Goal: Task Accomplishment & Management: Complete application form

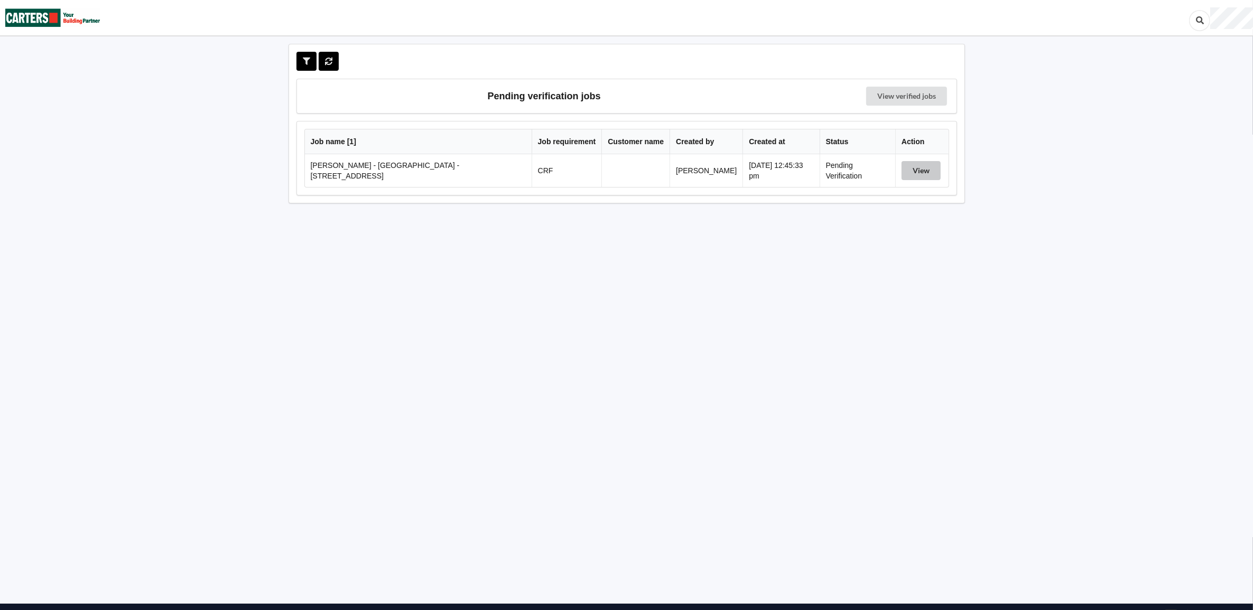
drag, startPoint x: 917, startPoint y: 173, endPoint x: 905, endPoint y: 176, distance: 12.1
click at [917, 173] on button "View" at bounding box center [921, 170] width 39 height 19
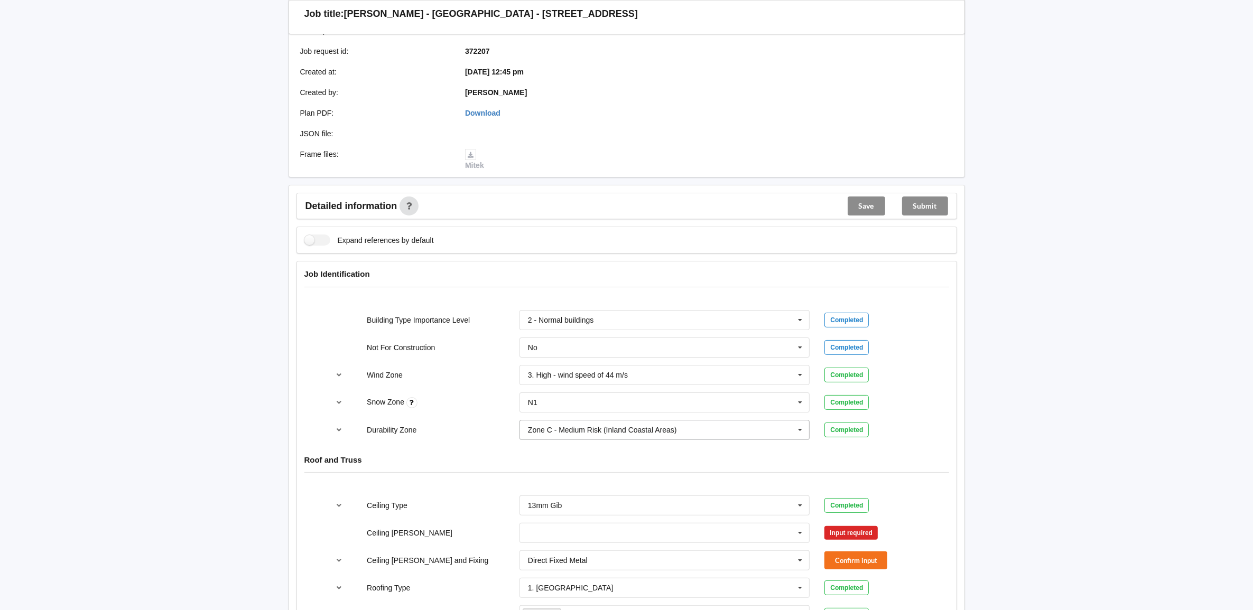
scroll to position [396, 0]
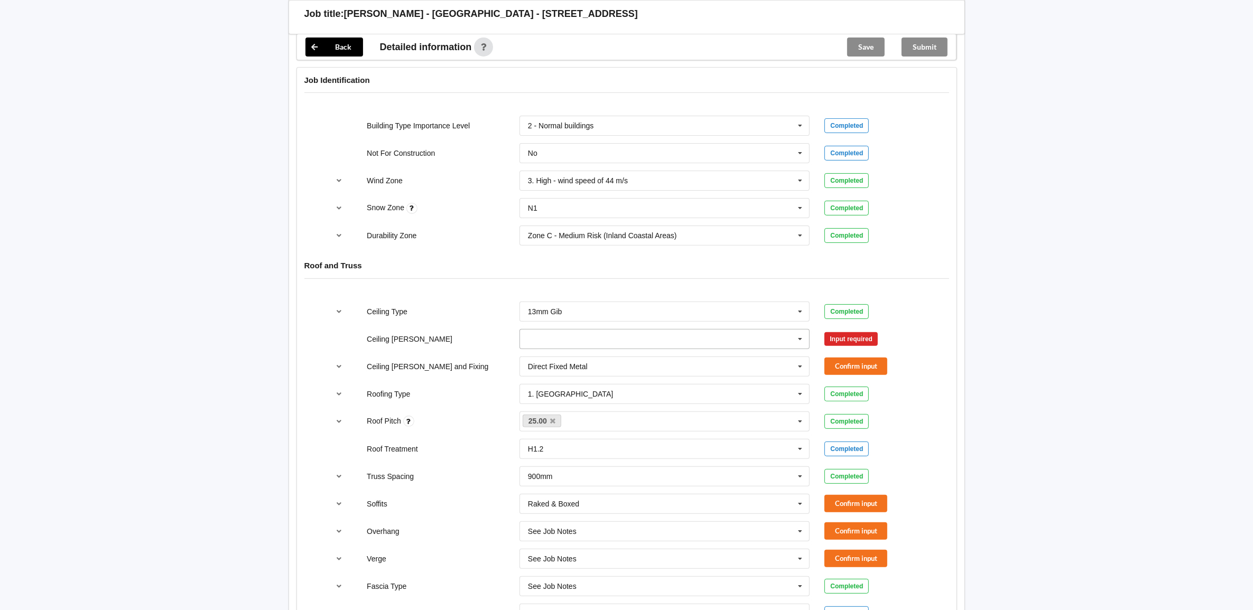
click at [610, 341] on input "text" at bounding box center [666, 339] width 290 height 19
click at [597, 400] on div "600mm" at bounding box center [665, 398] width 290 height 20
click at [622, 368] on input "text" at bounding box center [666, 366] width 290 height 19
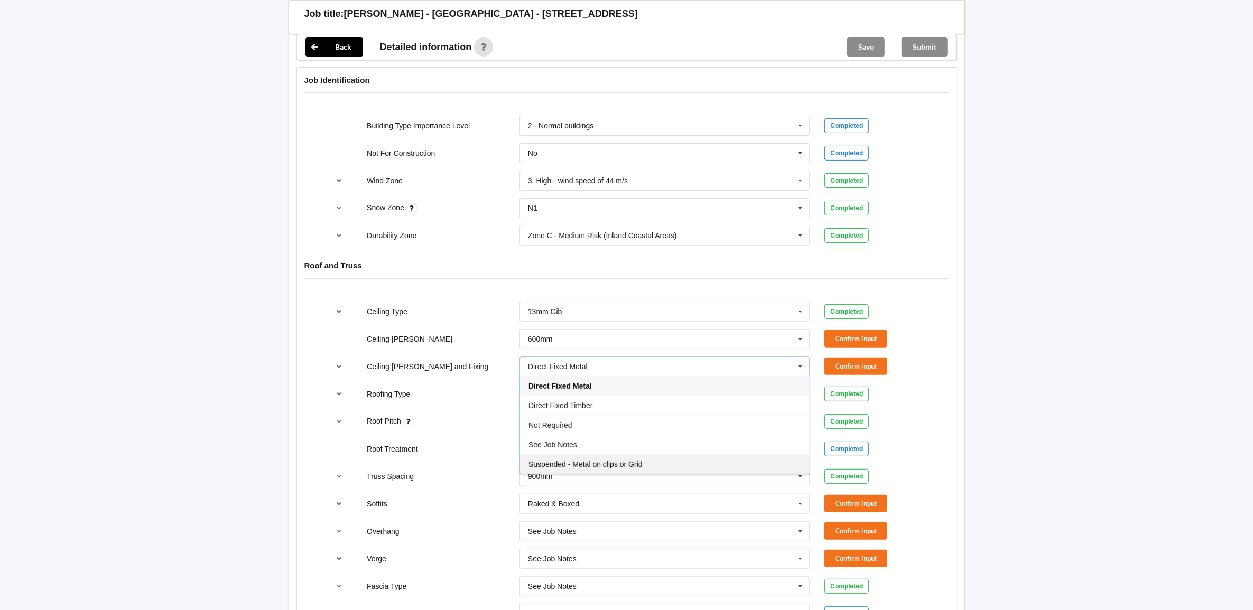
click at [629, 469] on span "Suspended - Metal on clips or Grid" at bounding box center [586, 464] width 114 height 8
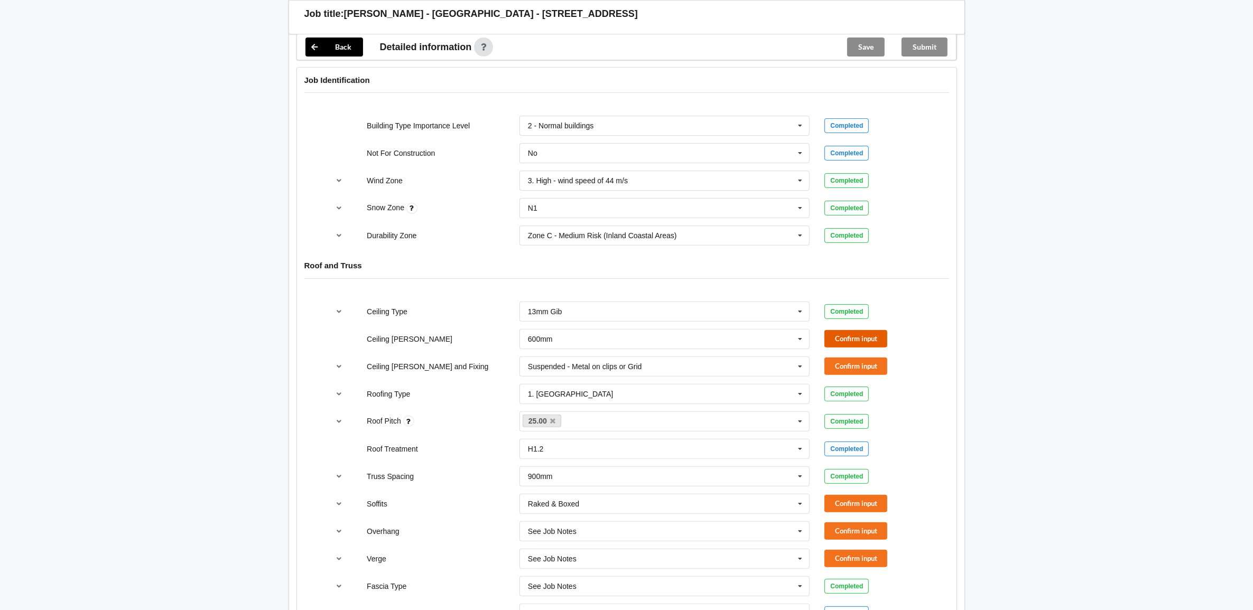
click at [862, 335] on button "Confirm input" at bounding box center [855, 338] width 63 height 17
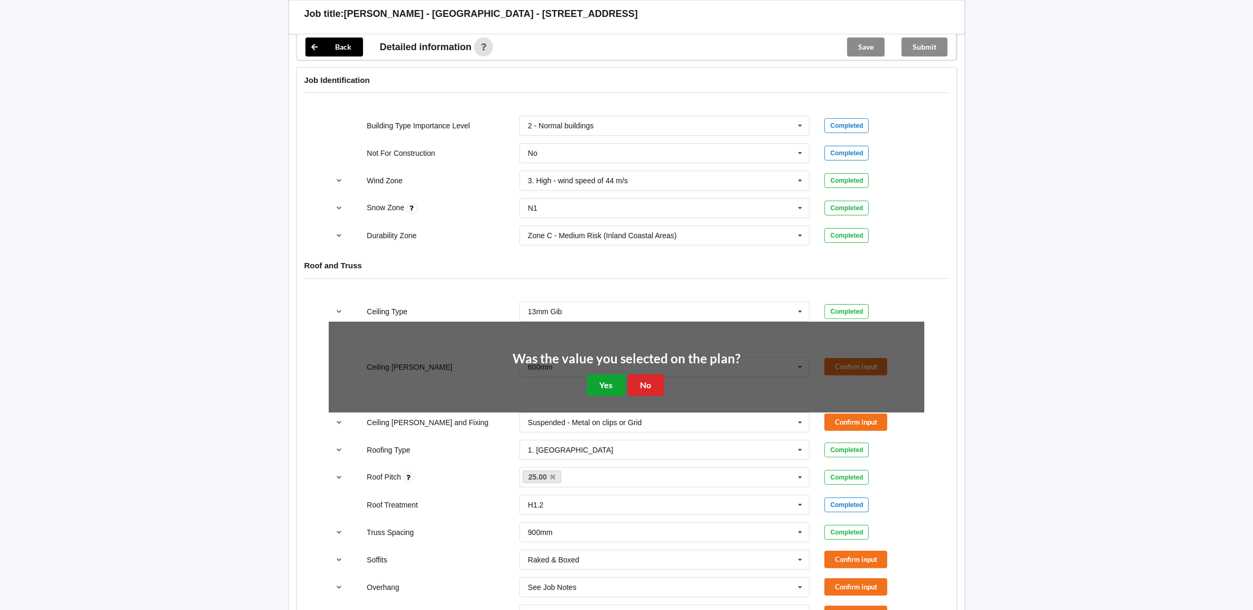
click at [601, 383] on button "Yes" at bounding box center [606, 386] width 39 height 22
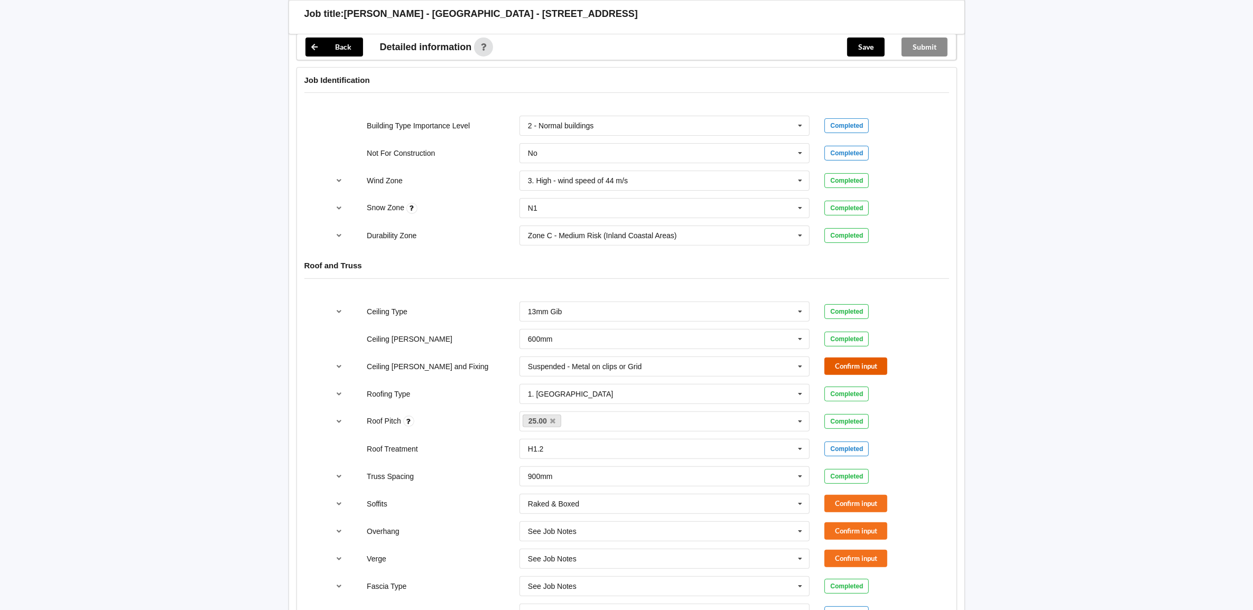
click at [842, 366] on button "Confirm input" at bounding box center [855, 366] width 63 height 17
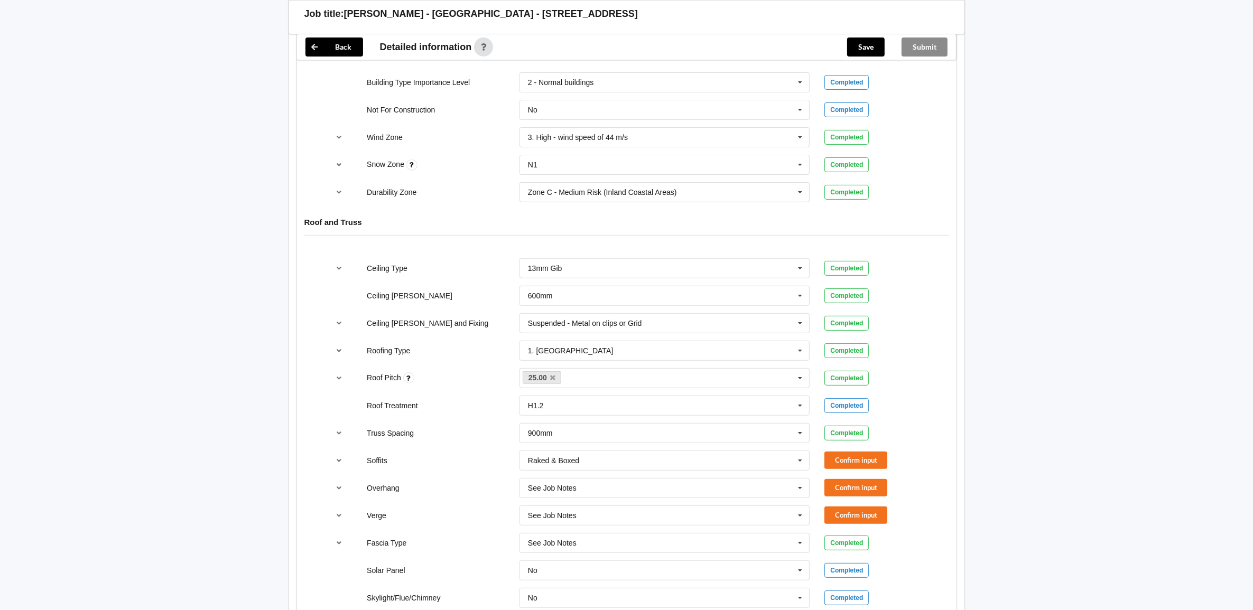
scroll to position [462, 0]
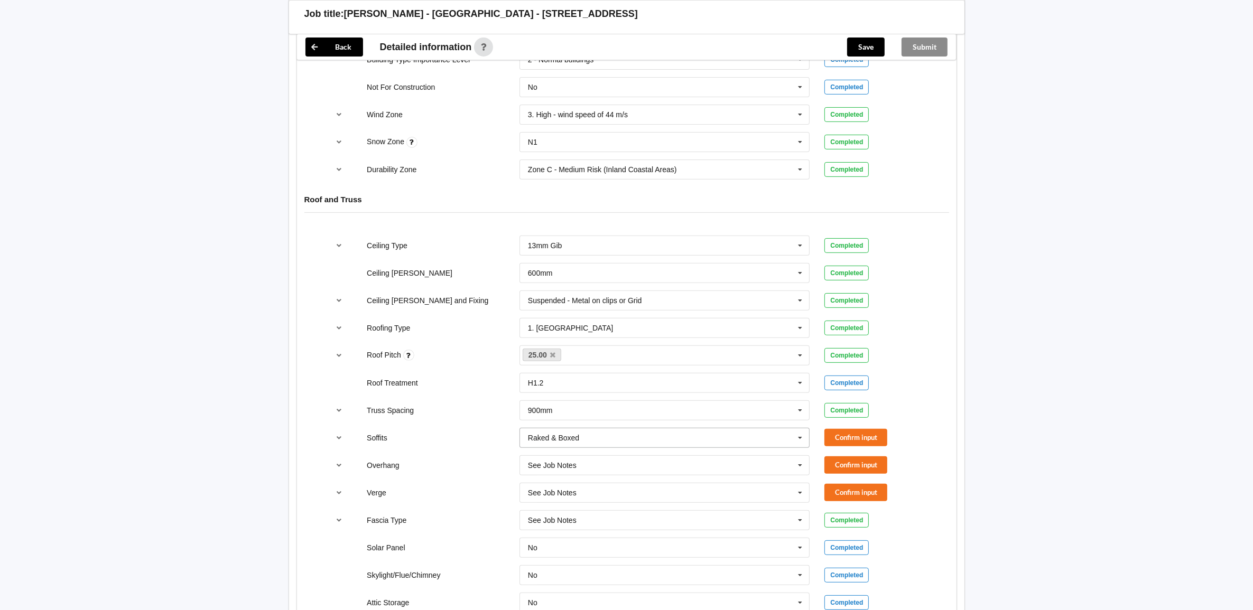
click at [635, 442] on input "text" at bounding box center [666, 438] width 290 height 19
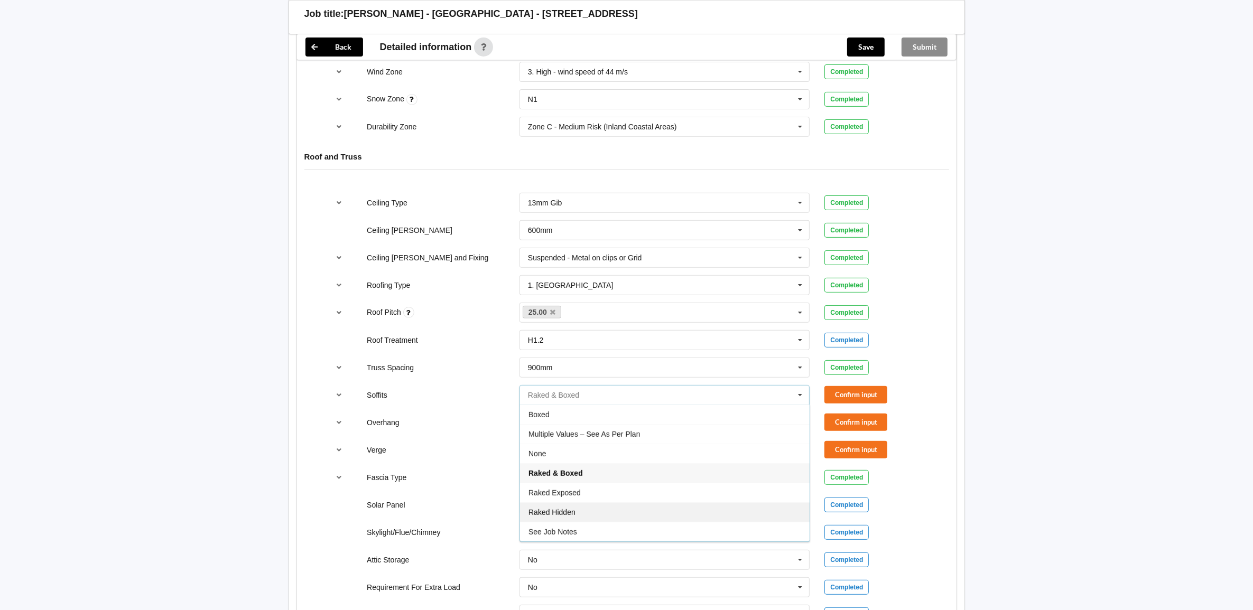
scroll to position [529, 0]
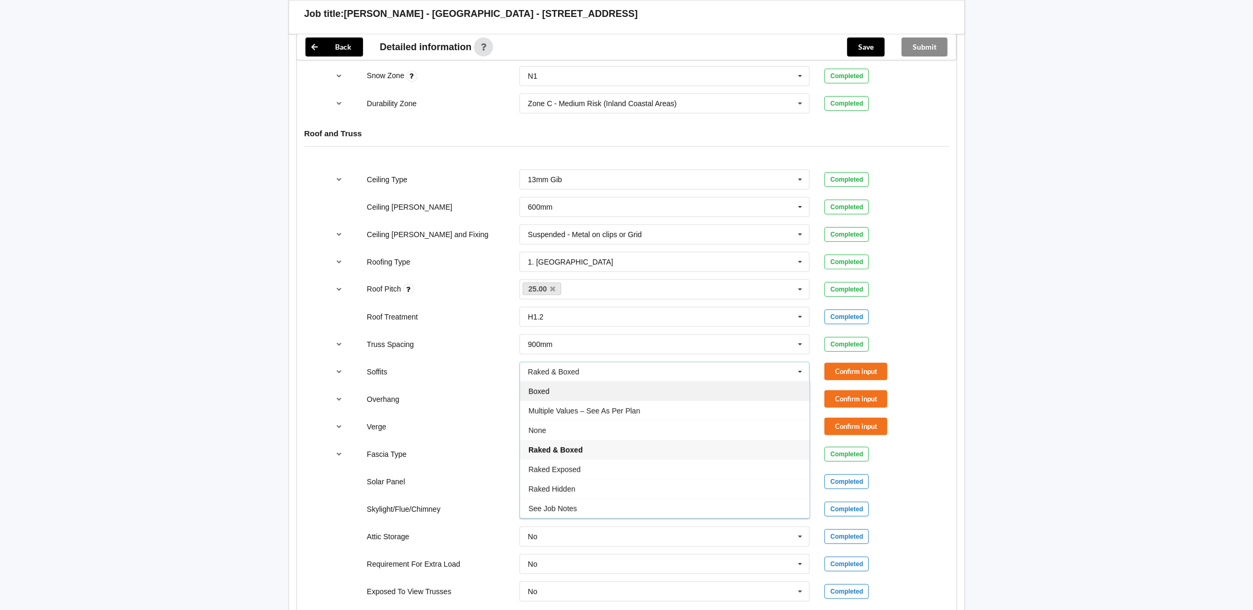
click at [568, 394] on div "Boxed" at bounding box center [665, 392] width 290 height 20
click at [852, 376] on button "Confirm input" at bounding box center [855, 371] width 63 height 17
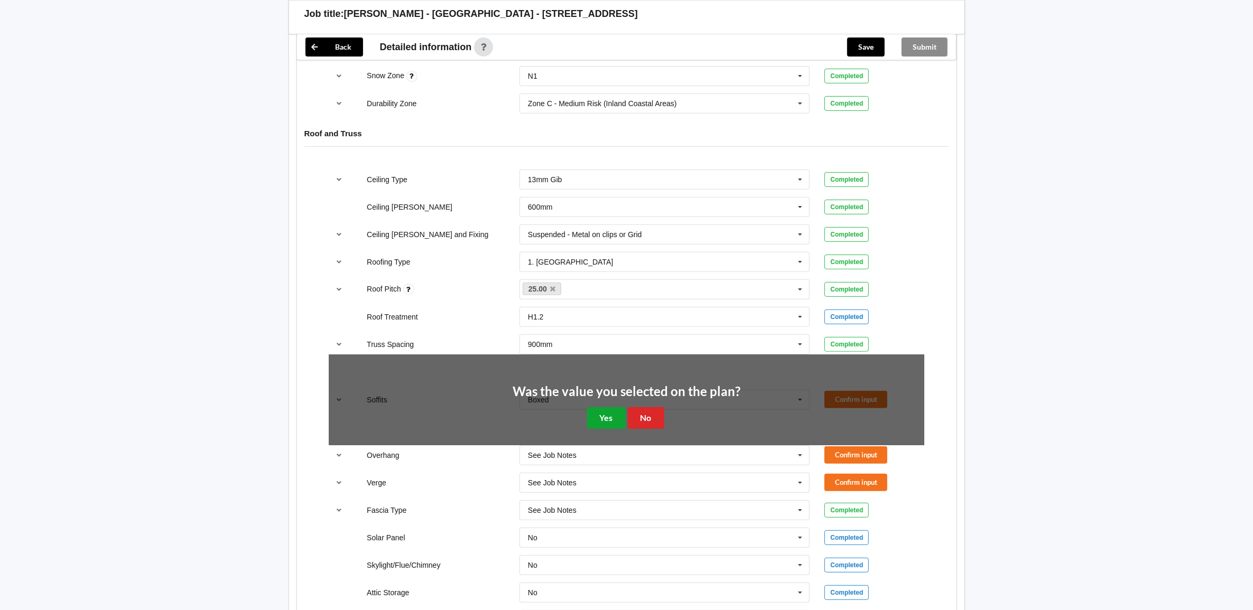
click at [605, 418] on button "Yes" at bounding box center [606, 418] width 39 height 22
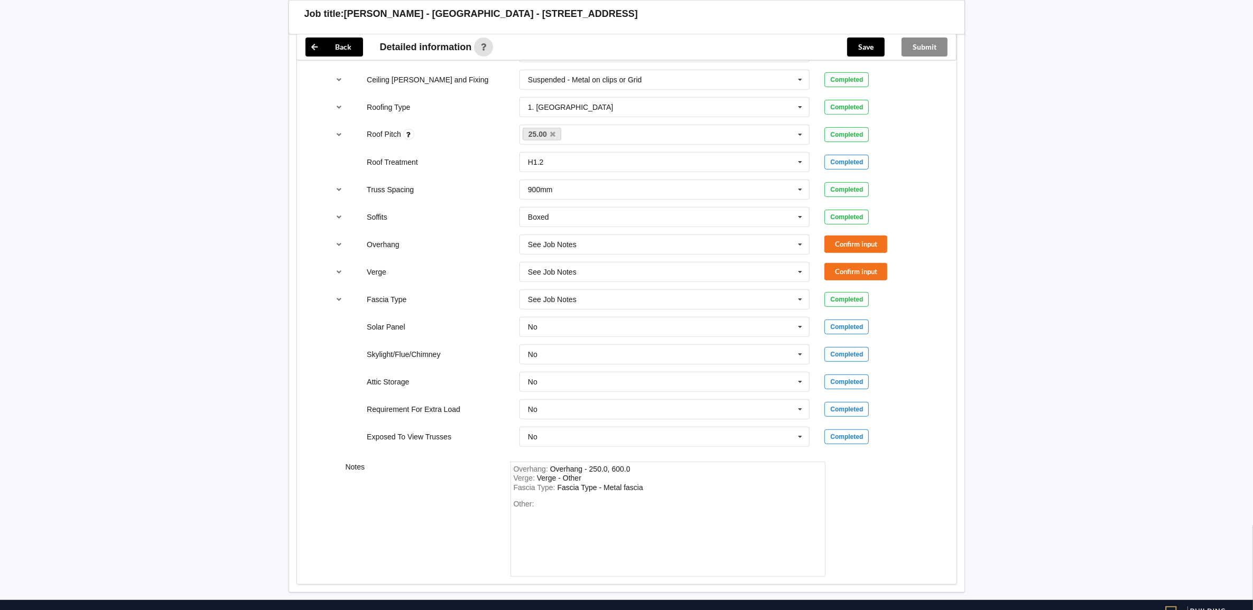
scroll to position [733, 0]
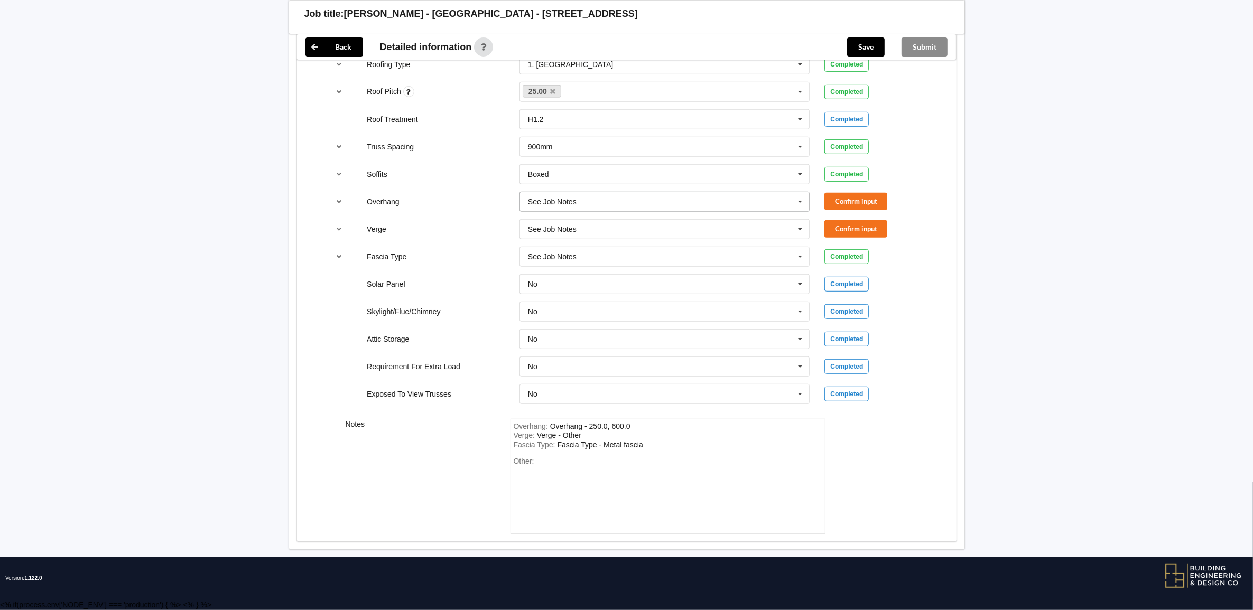
click at [642, 199] on input "text" at bounding box center [666, 201] width 290 height 19
click at [590, 279] on div "600mm" at bounding box center [665, 280] width 290 height 20
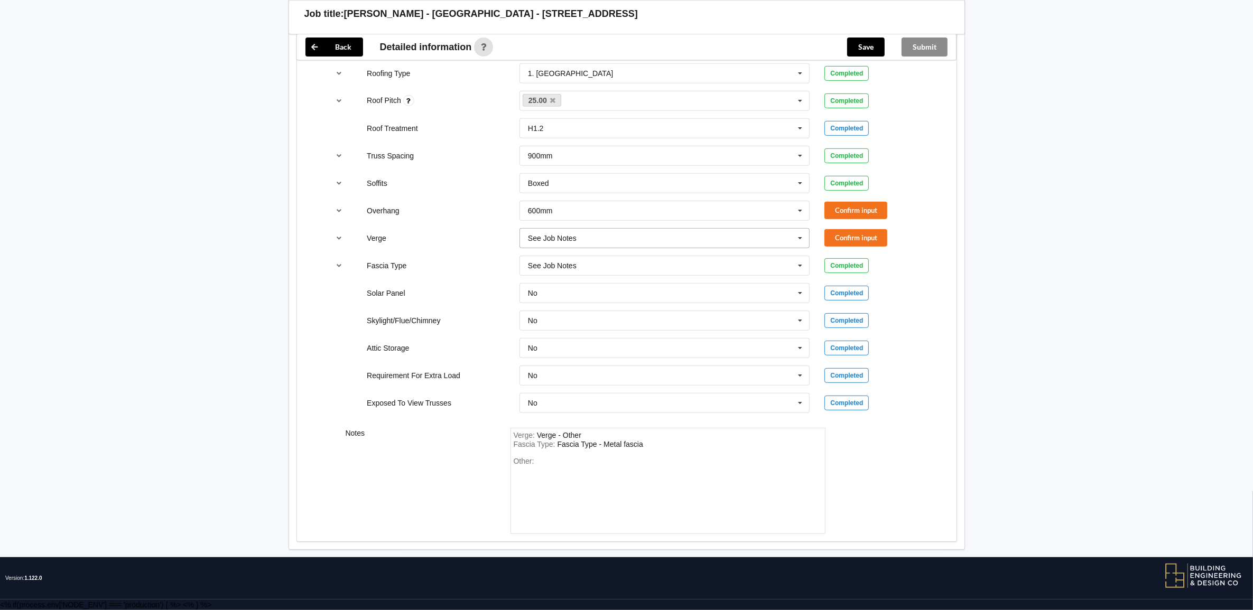
scroll to position [724, 0]
click at [857, 204] on button "Confirm input" at bounding box center [855, 210] width 63 height 17
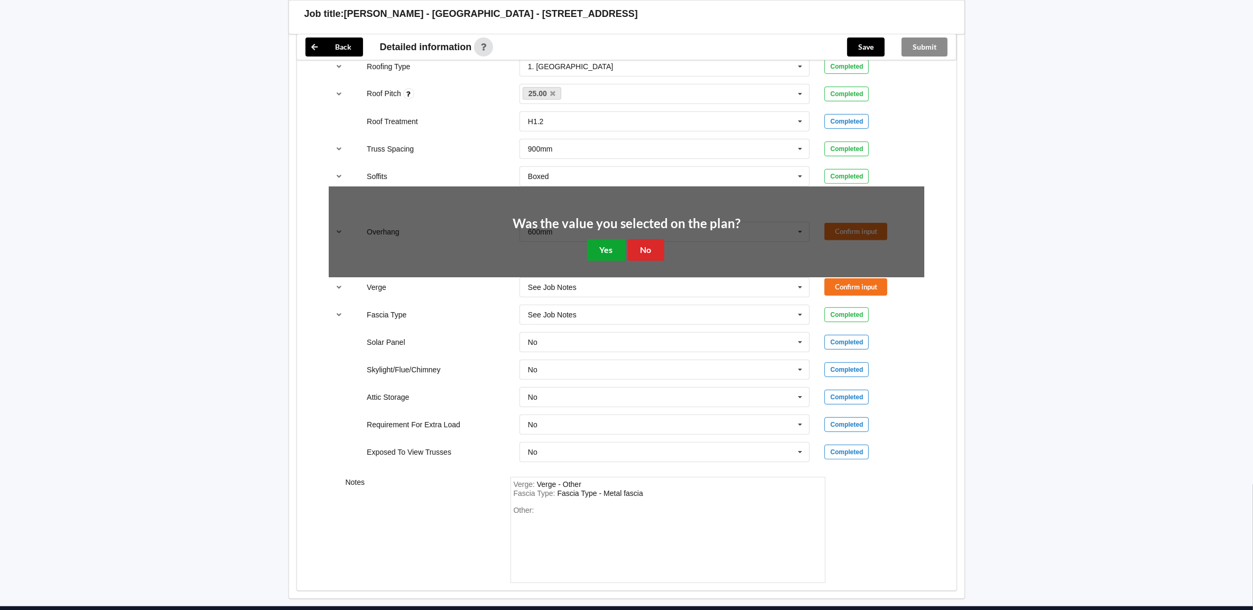
click at [611, 249] on button "Yes" at bounding box center [606, 250] width 39 height 22
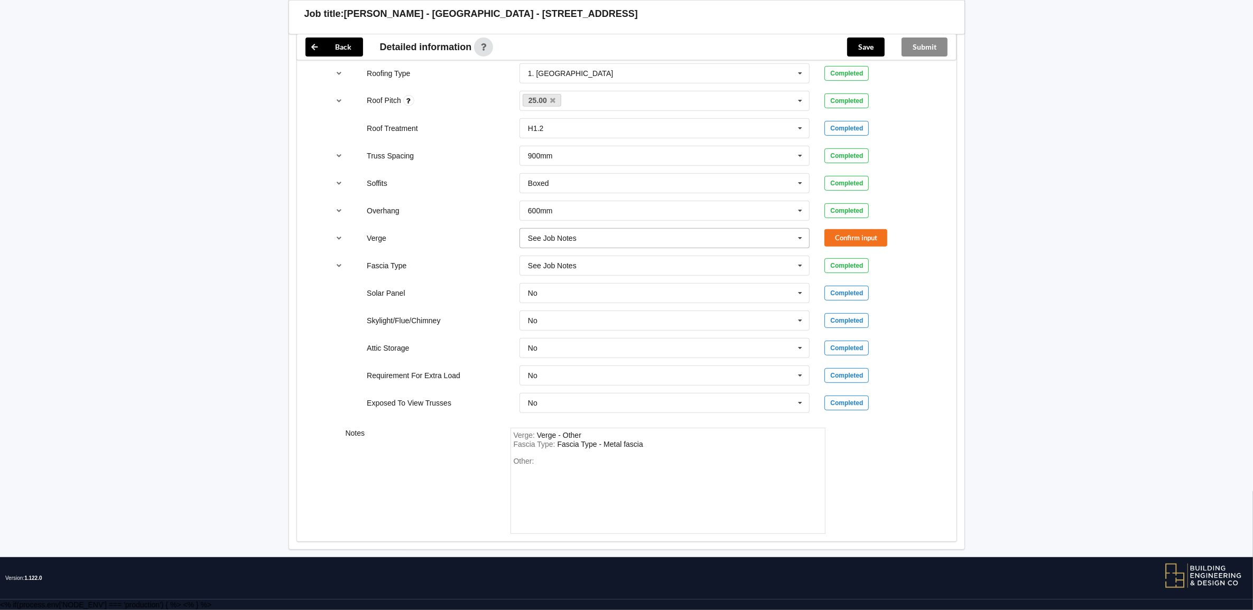
click at [581, 234] on input "text" at bounding box center [666, 238] width 290 height 19
click at [654, 347] on div "Multiple Values – See As Per Plan" at bounding box center [665, 356] width 290 height 20
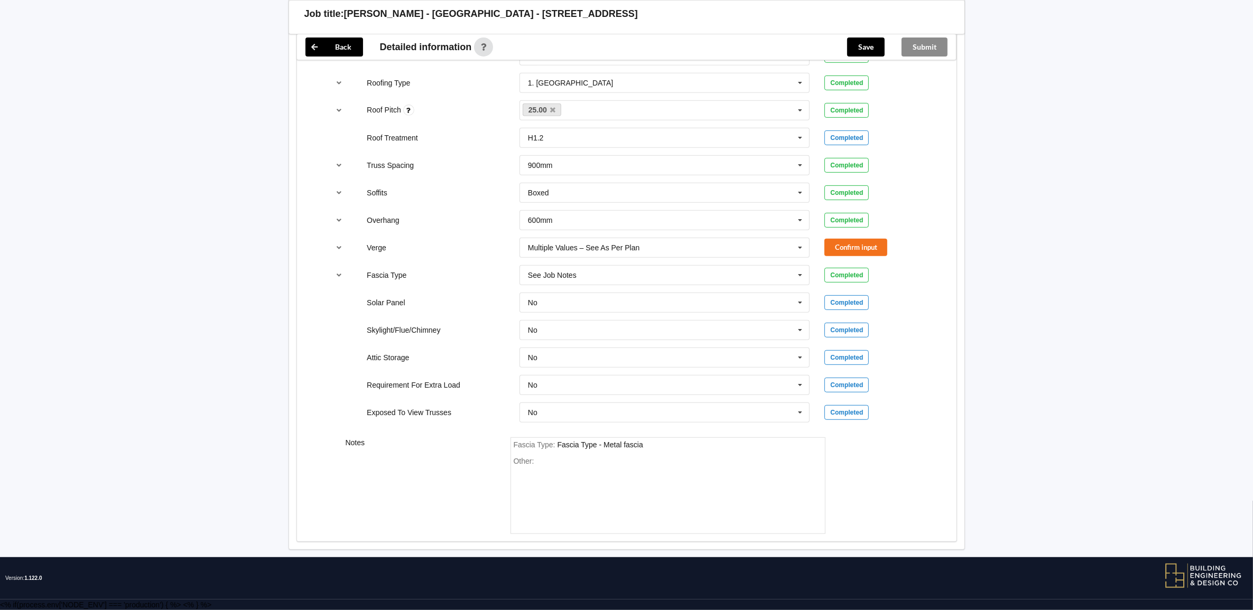
scroll to position [715, 0]
click at [863, 246] on button "Confirm input" at bounding box center [855, 247] width 63 height 17
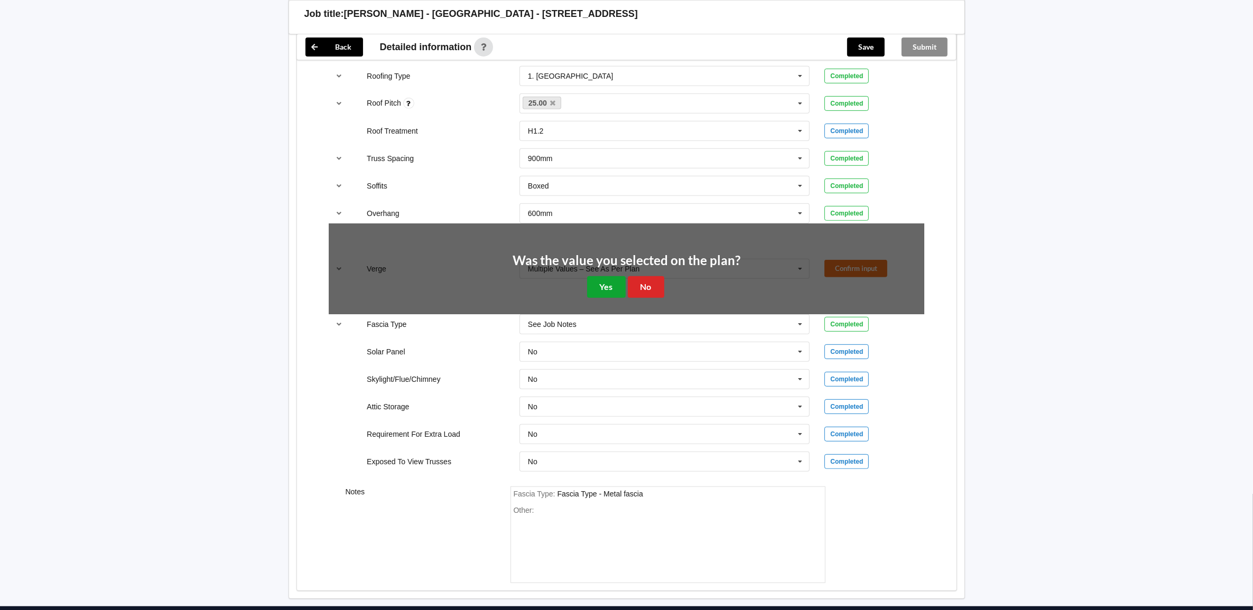
click at [610, 290] on button "Yes" at bounding box center [606, 287] width 39 height 22
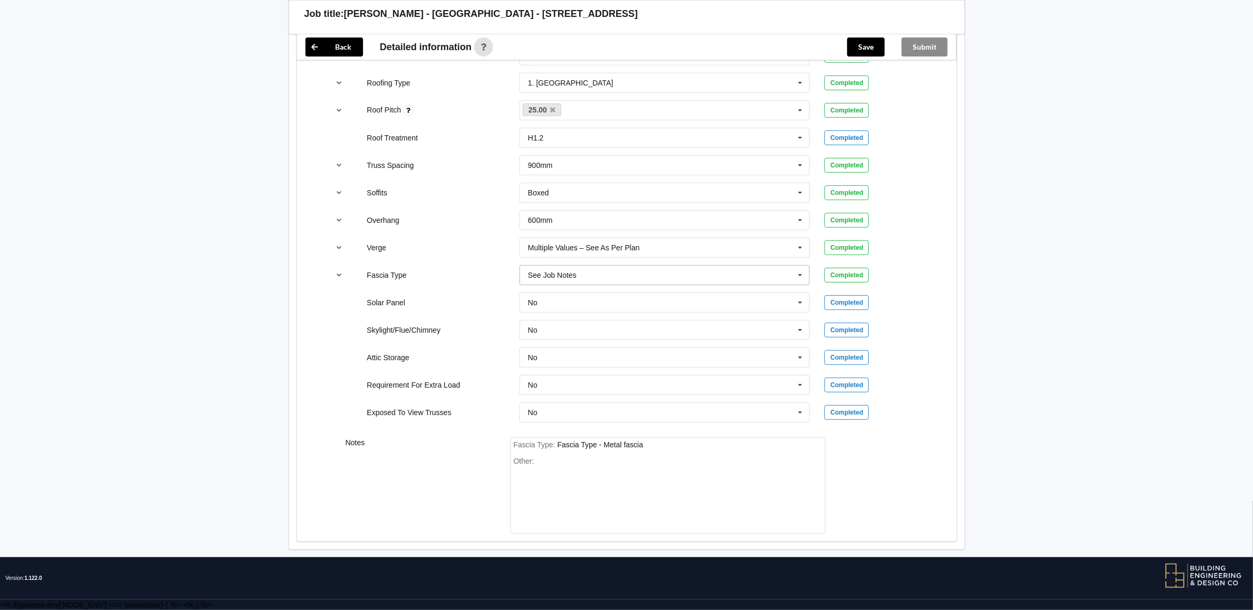
click at [609, 279] on input "text" at bounding box center [666, 275] width 290 height 19
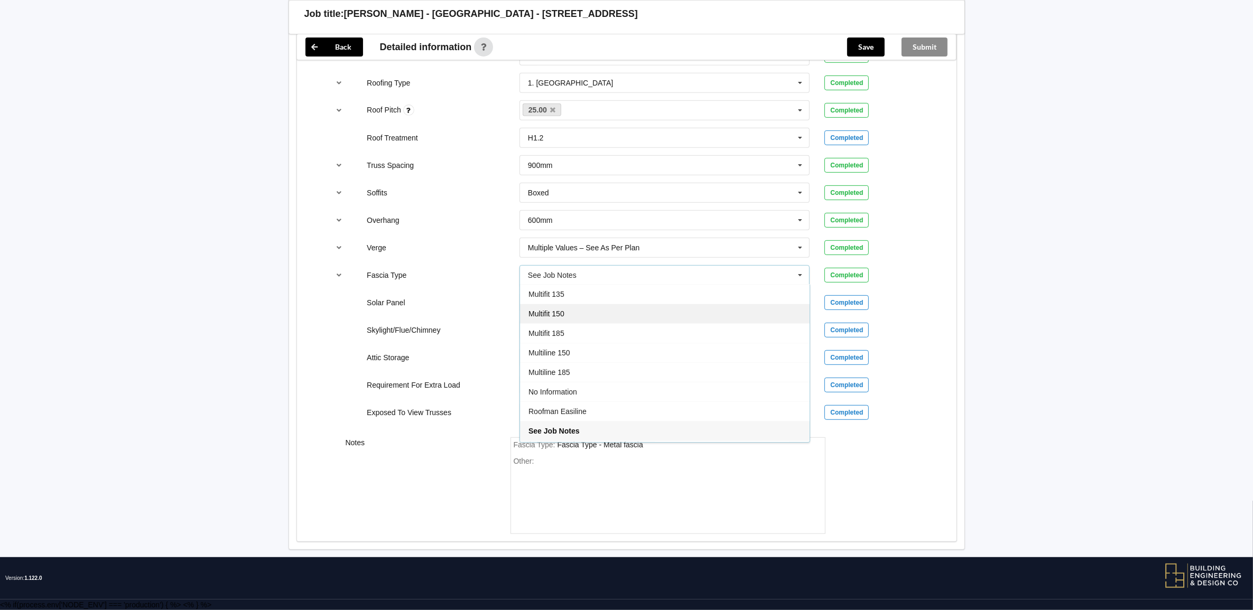
click at [553, 311] on span "Multifit 150" at bounding box center [547, 314] width 36 height 8
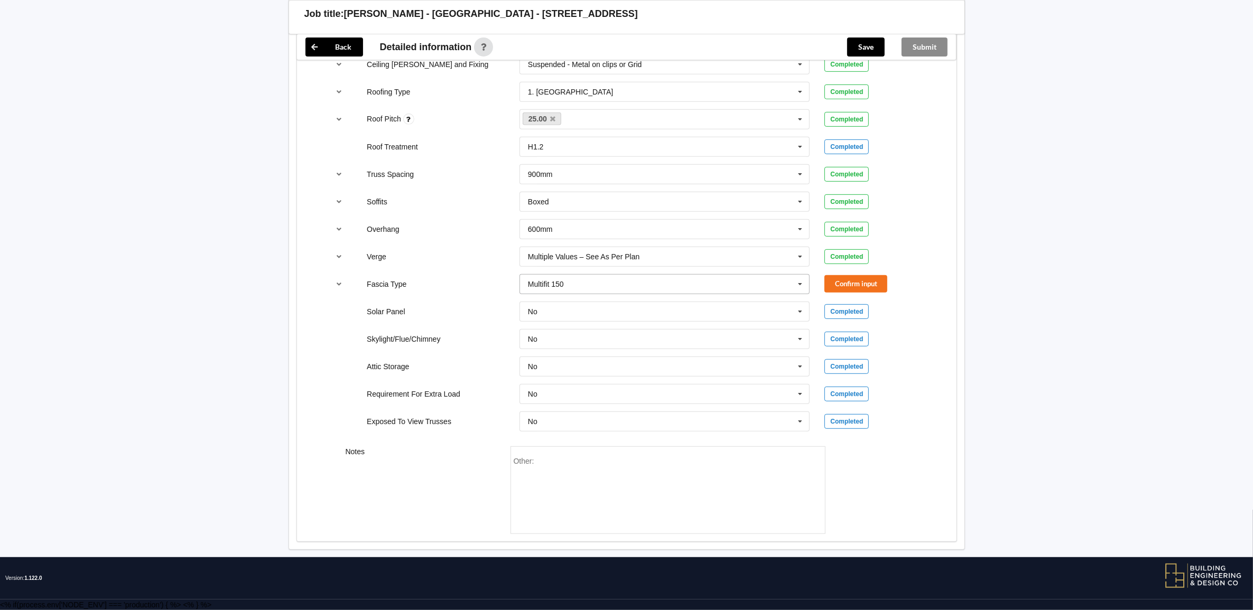
scroll to position [706, 0]
click at [844, 282] on button "Confirm input" at bounding box center [855, 283] width 63 height 17
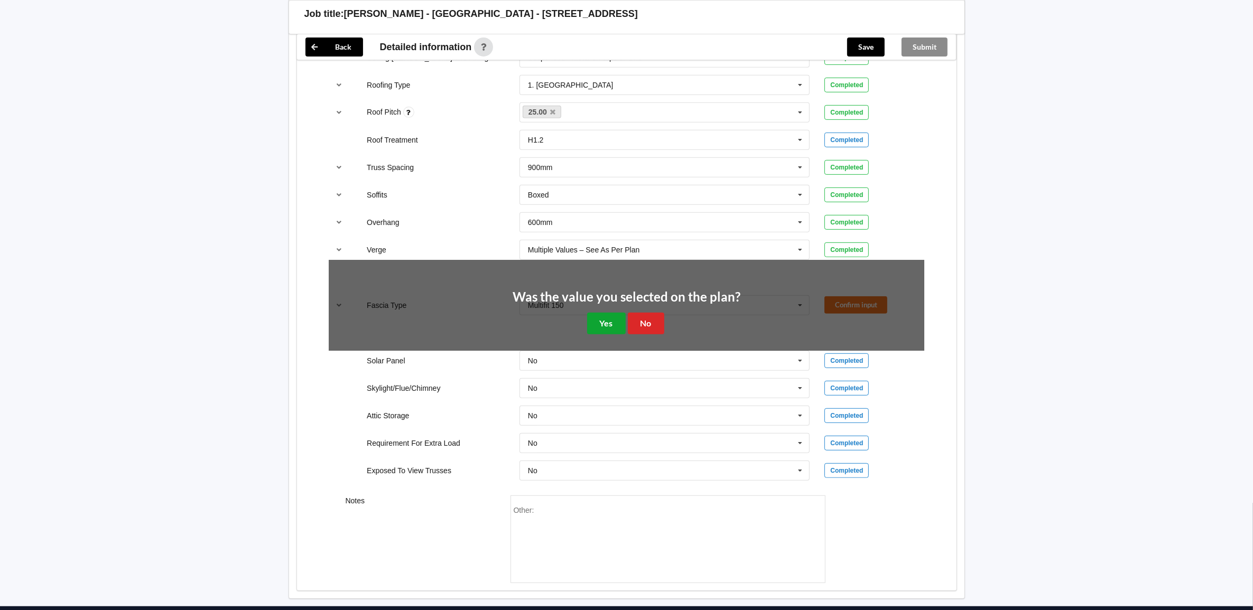
click at [610, 327] on button "Yes" at bounding box center [606, 324] width 39 height 22
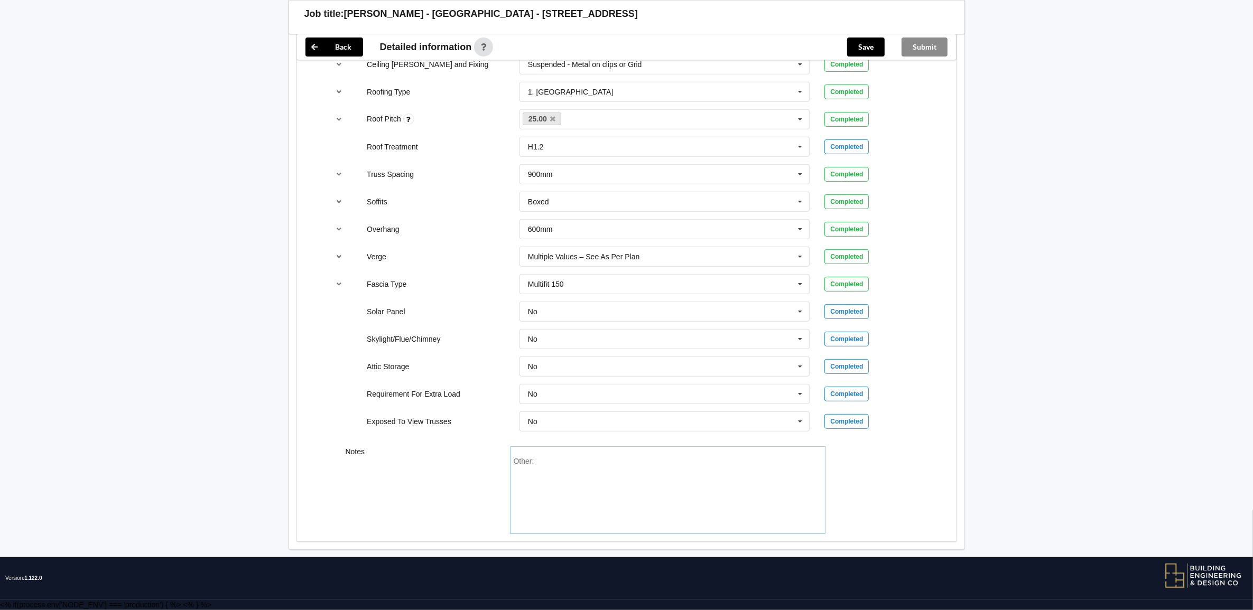
click at [663, 474] on div "Other:" at bounding box center [668, 494] width 309 height 74
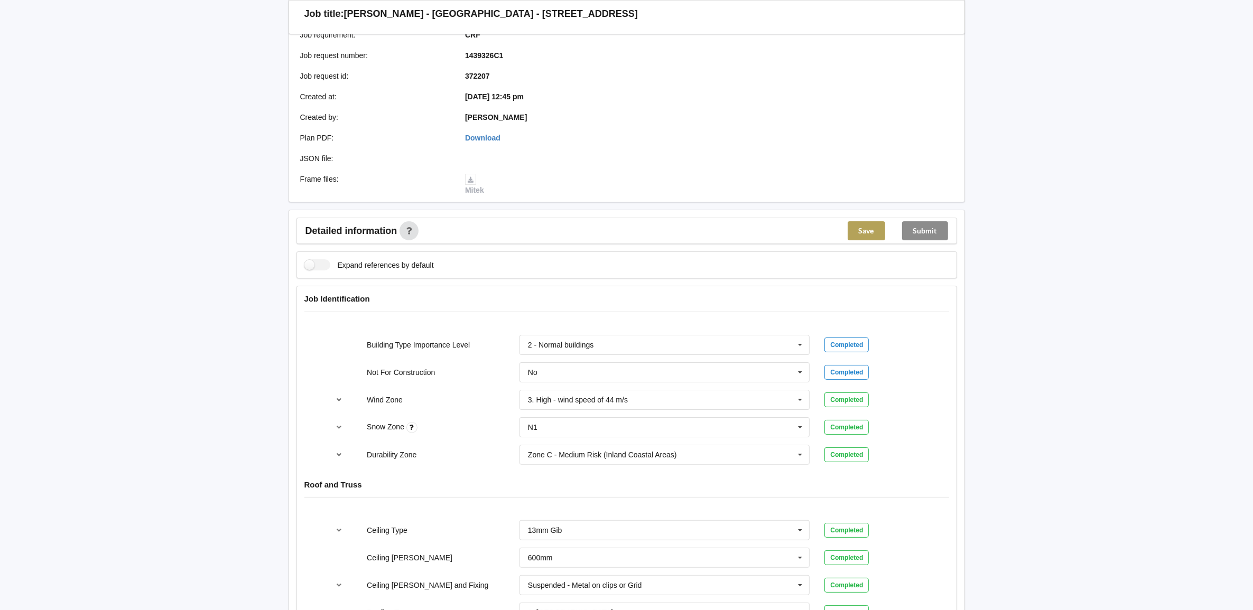
click at [867, 238] on button "Save" at bounding box center [867, 230] width 38 height 19
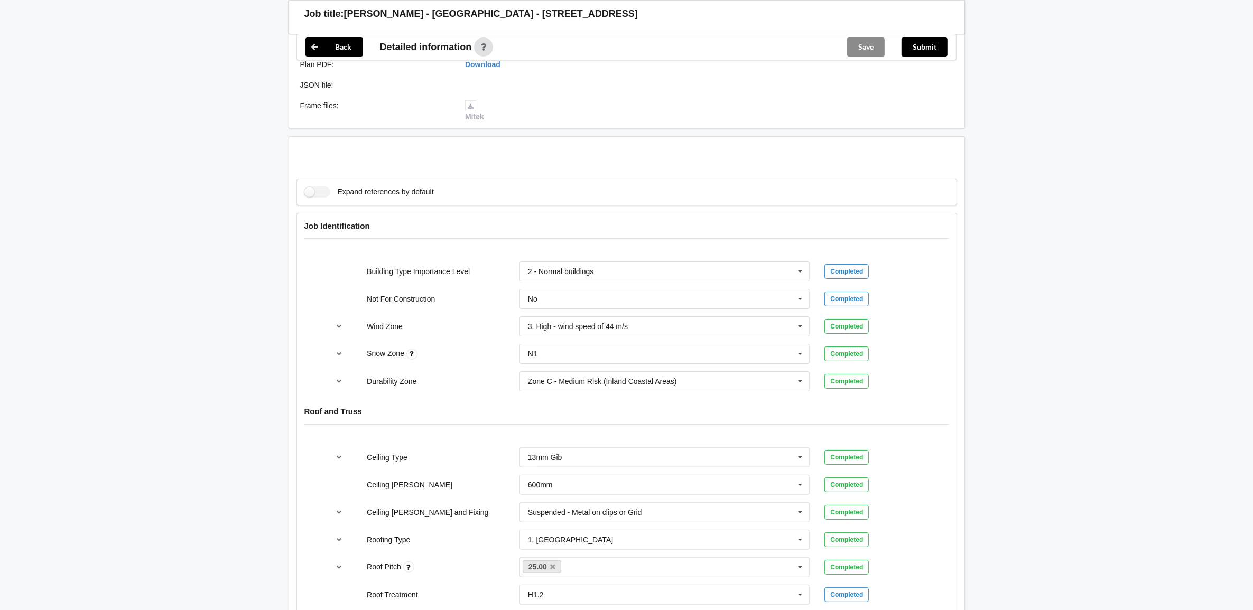
scroll to position [128, 0]
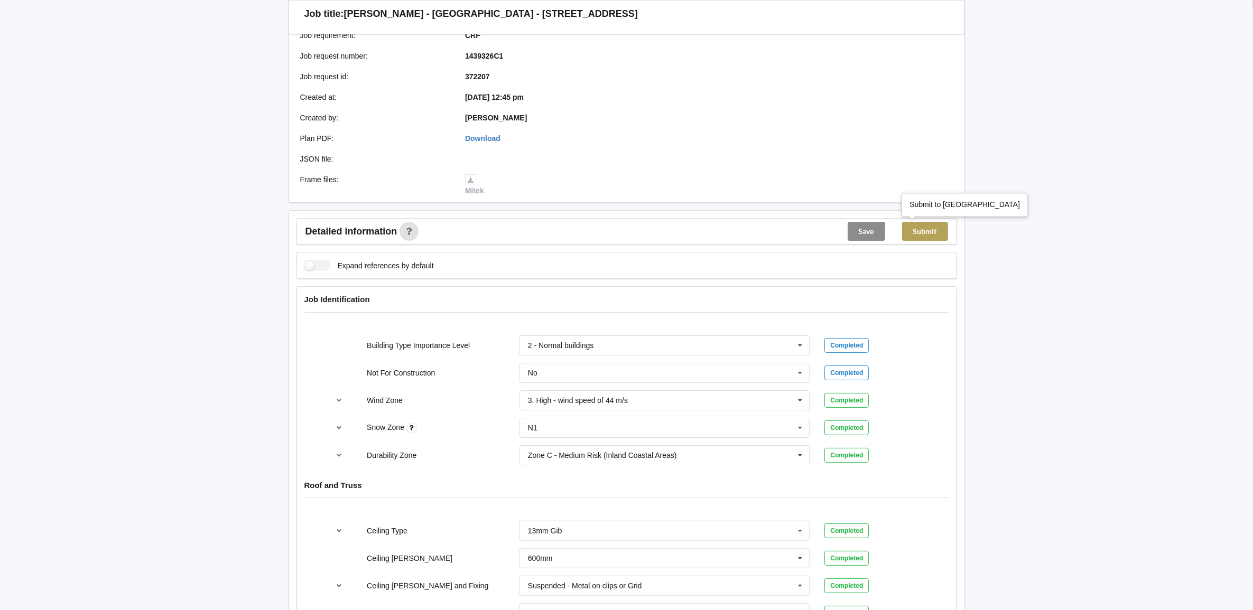
click at [932, 236] on button "Submit" at bounding box center [925, 231] width 46 height 19
